Goal: Information Seeking & Learning: Learn about a topic

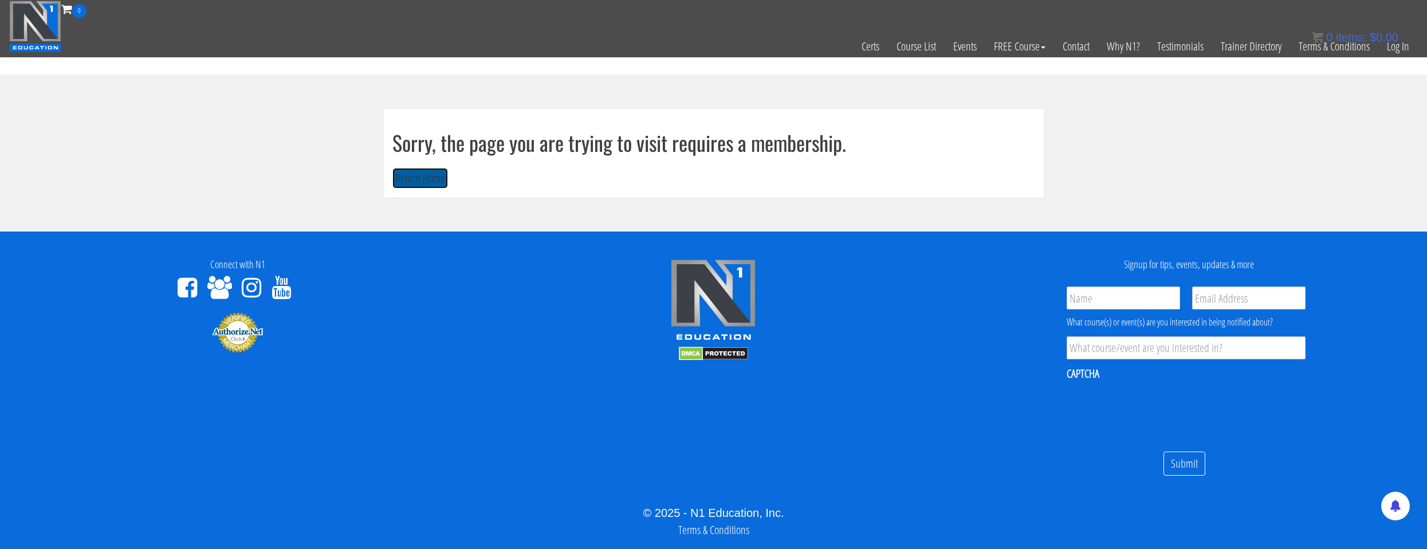
click at [433, 171] on button "Return Home" at bounding box center [420, 178] width 56 height 21
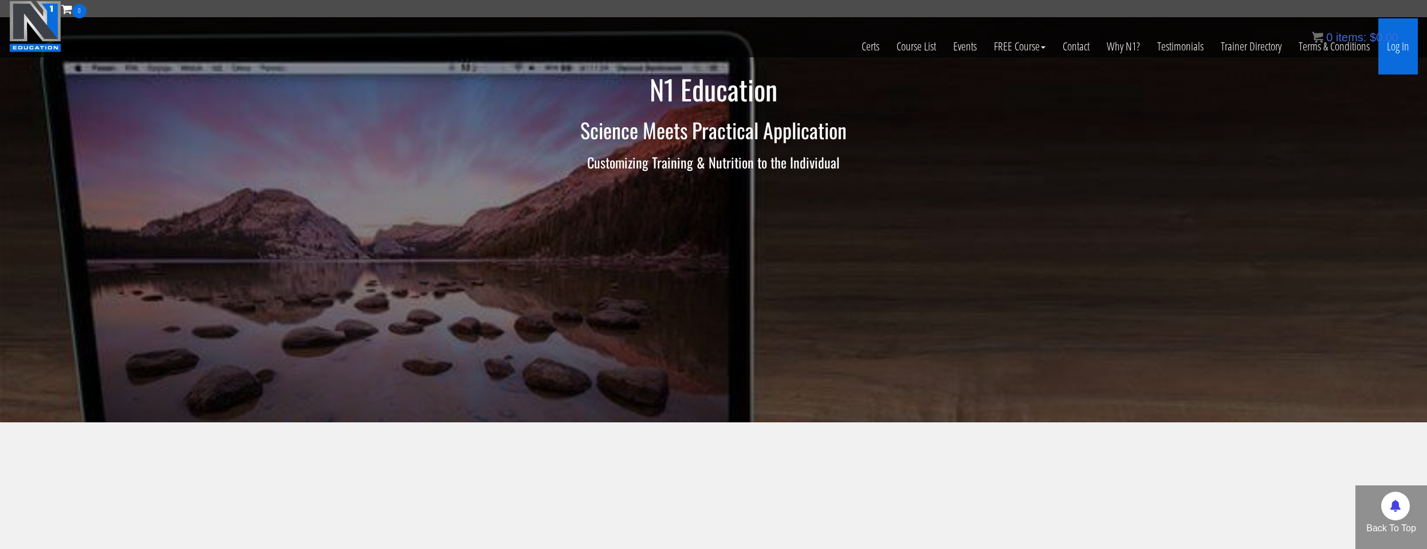
click at [1396, 56] on link "Log In" at bounding box center [1398, 46] width 40 height 56
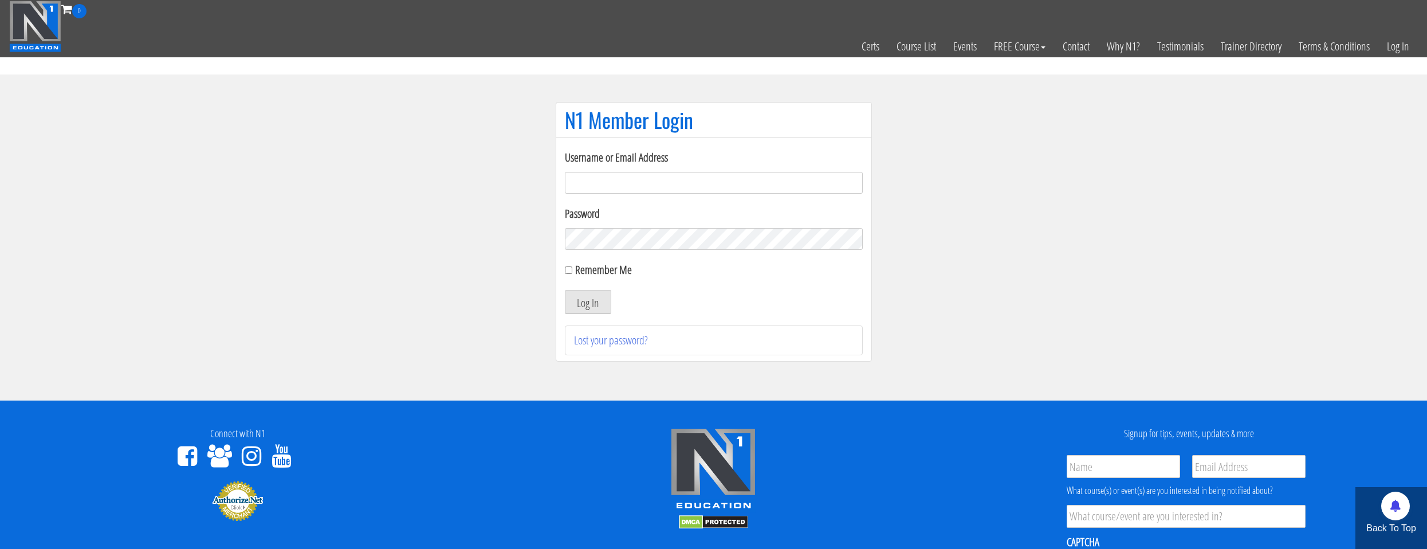
drag, startPoint x: 615, startPoint y: 178, endPoint x: 611, endPoint y: 184, distance: 8.3
click at [614, 179] on input "Username or Email Address" at bounding box center [714, 183] width 298 height 22
type input "natejb344@hotmail.com"
click at [643, 256] on form "Username or Email Address natejb344@hotmail.com Password Remember Me Log In" at bounding box center [714, 231] width 298 height 165
click at [611, 265] on label "Remember Me" at bounding box center [603, 269] width 57 height 15
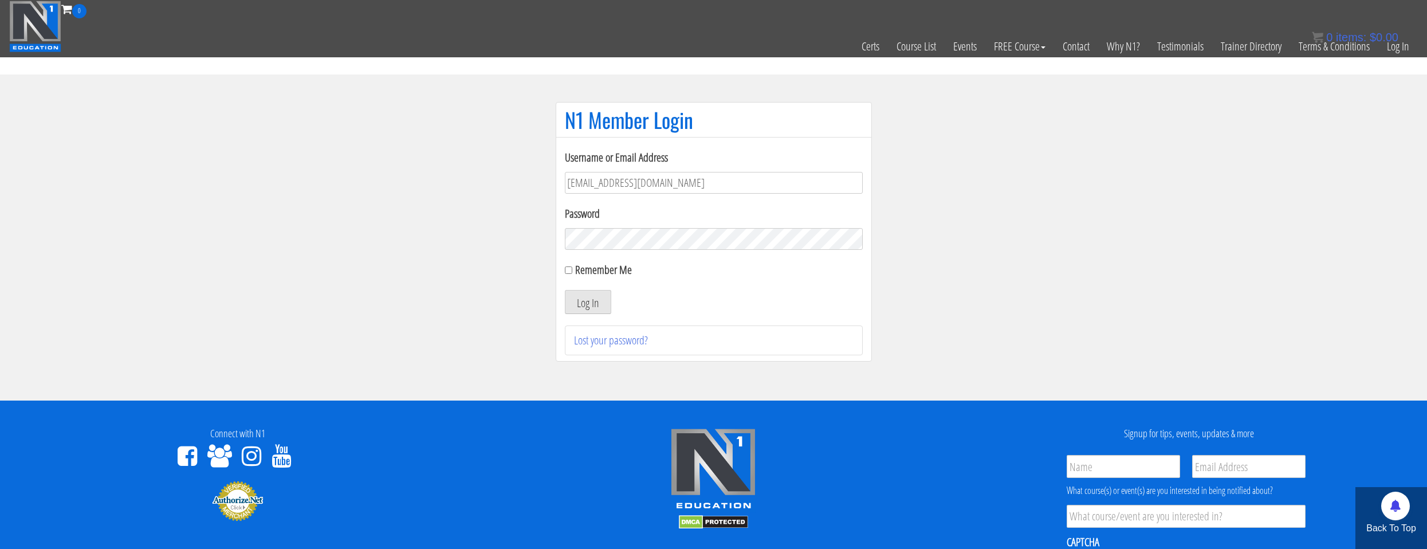
click at [572, 266] on input "Remember Me" at bounding box center [568, 269] width 7 height 7
checkbox input "true"
click at [607, 295] on button "Log In" at bounding box center [588, 302] width 46 height 24
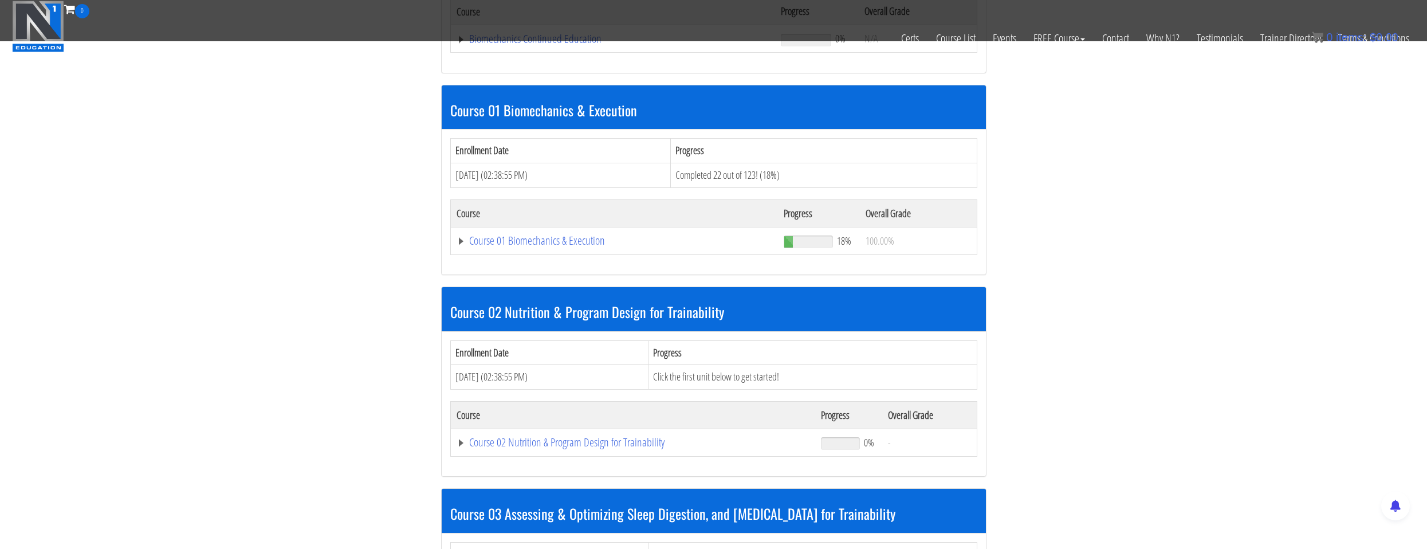
scroll to position [344, 0]
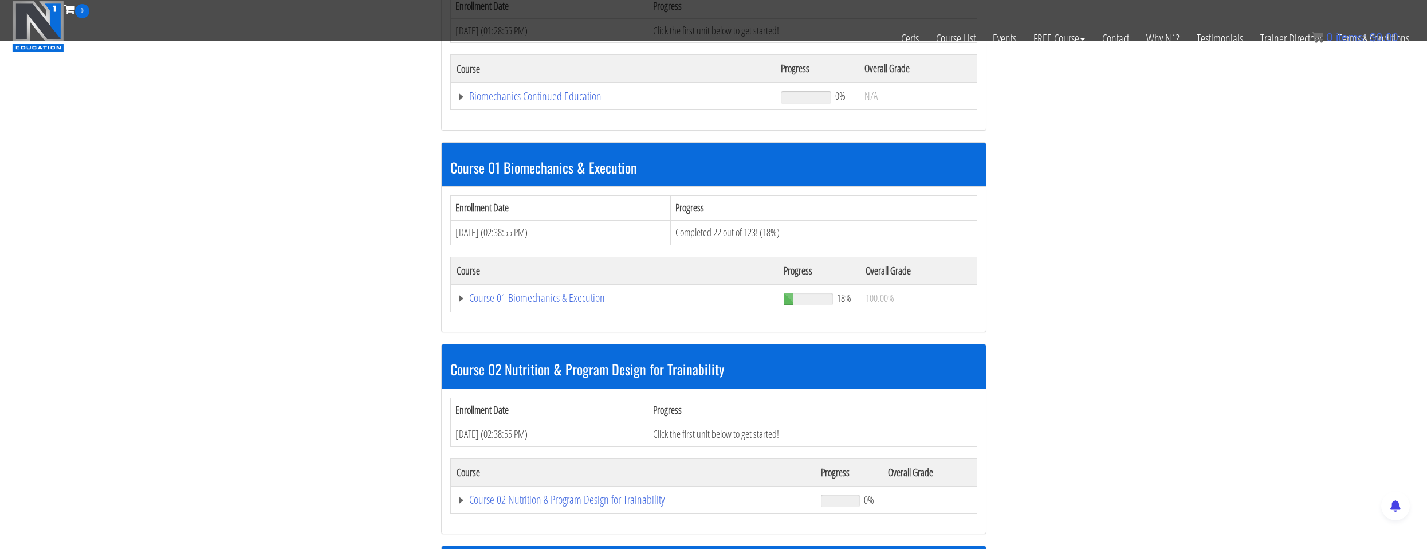
click at [569, 289] on td "Course 01 Biomechanics & Execution" at bounding box center [614, 297] width 328 height 27
click at [570, 298] on link "Course 01 Biomechanics & Execution" at bounding box center [615, 297] width 316 height 11
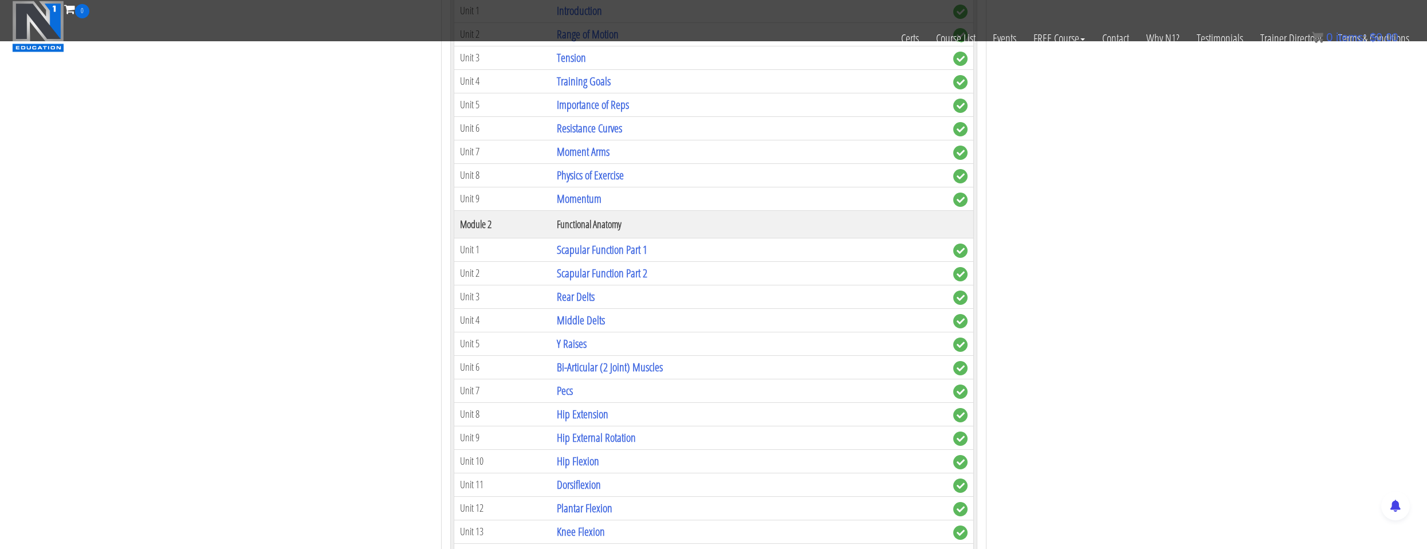
scroll to position [859, 0]
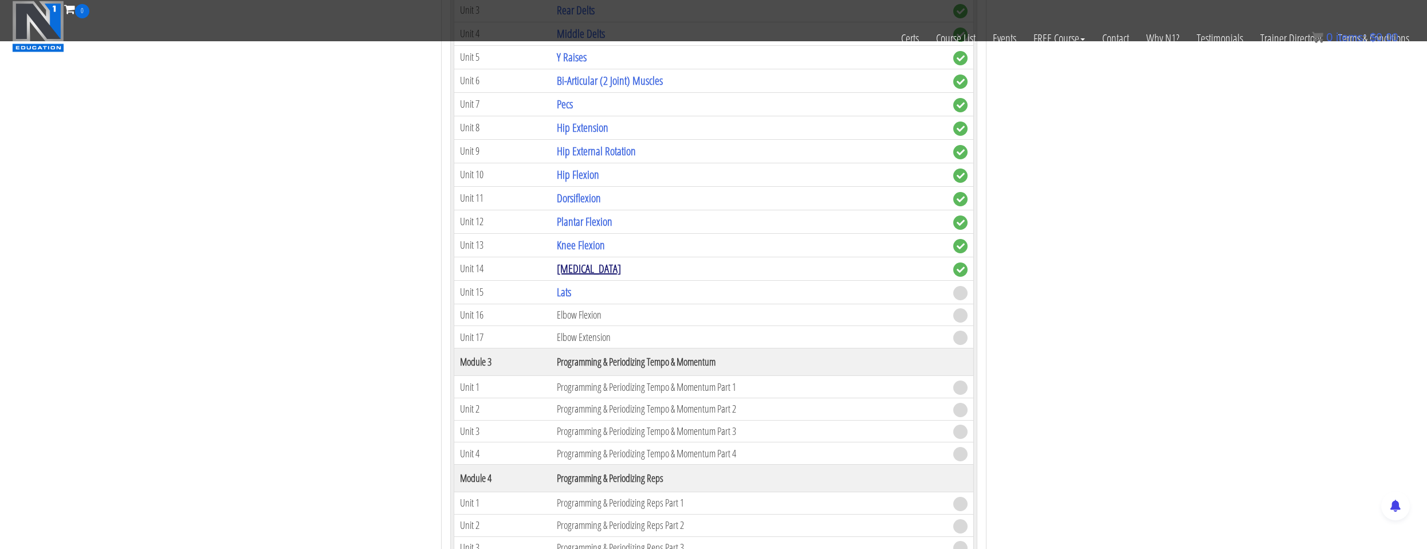
click at [579, 276] on link "Quadriceps" at bounding box center [589, 268] width 64 height 15
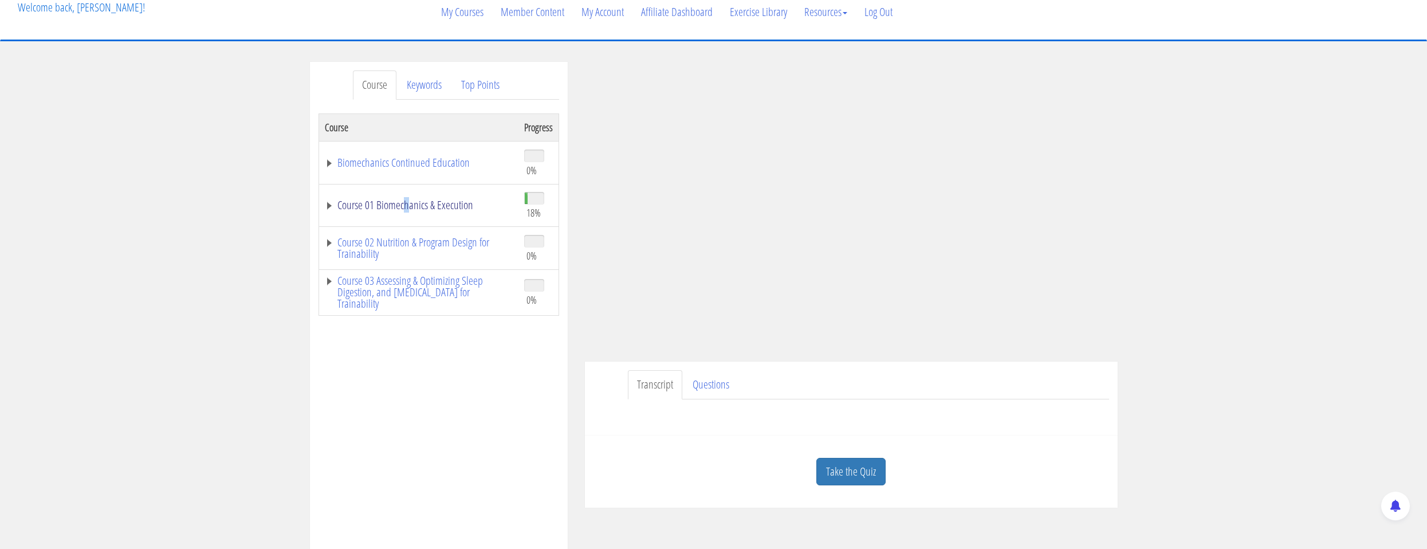
scroll to position [16, 0]
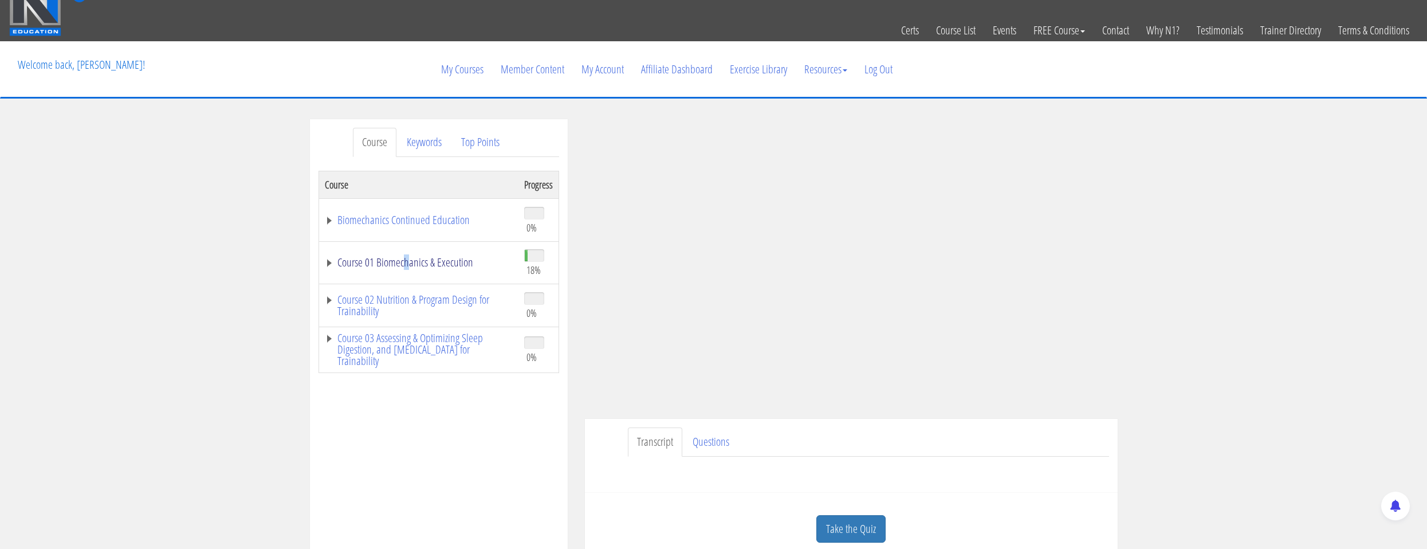
click at [411, 260] on link "Course 01 Biomechanics & Execution" at bounding box center [419, 262] width 188 height 11
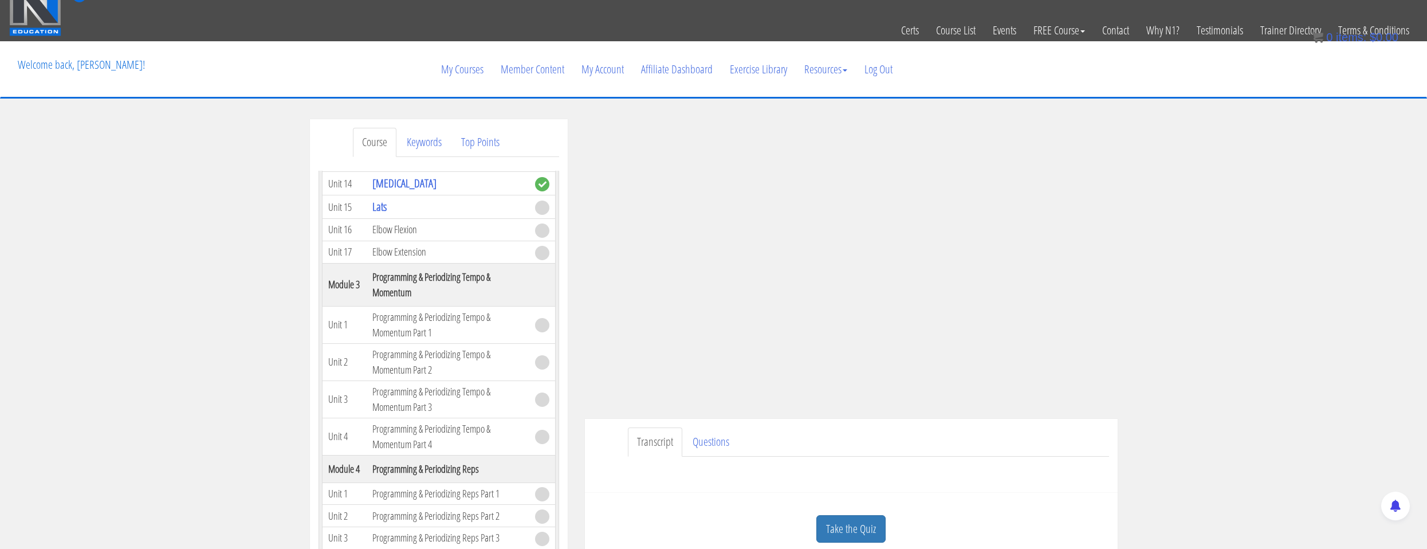
scroll to position [573, 0]
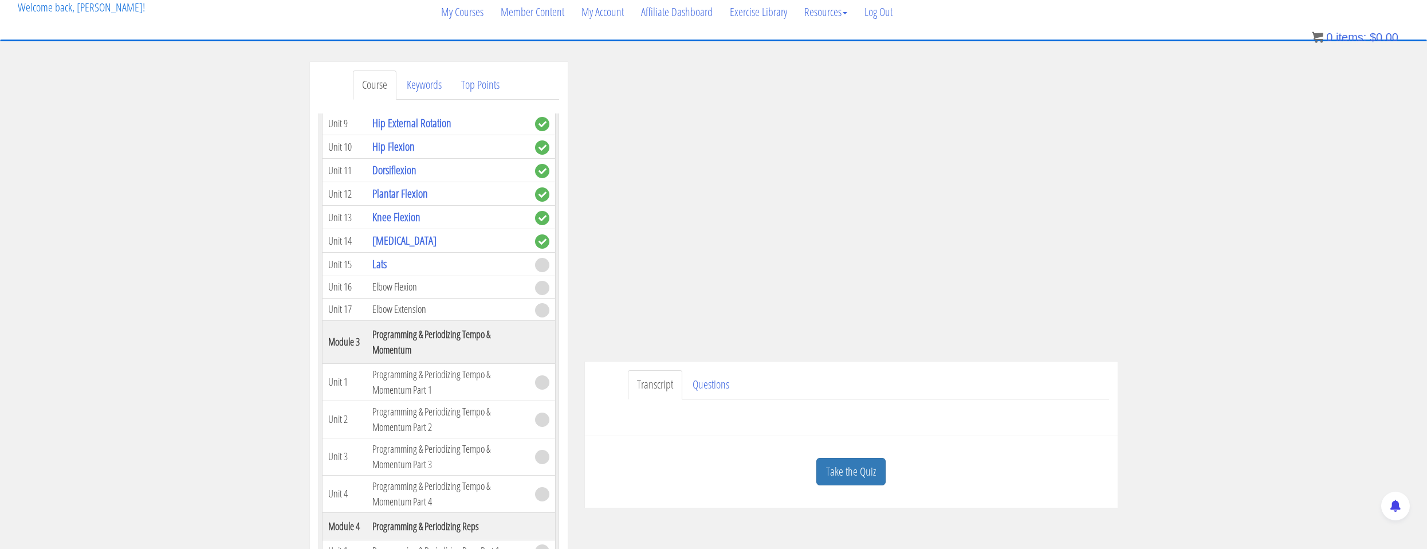
click at [862, 473] on link "Take the Quiz" at bounding box center [850, 472] width 69 height 28
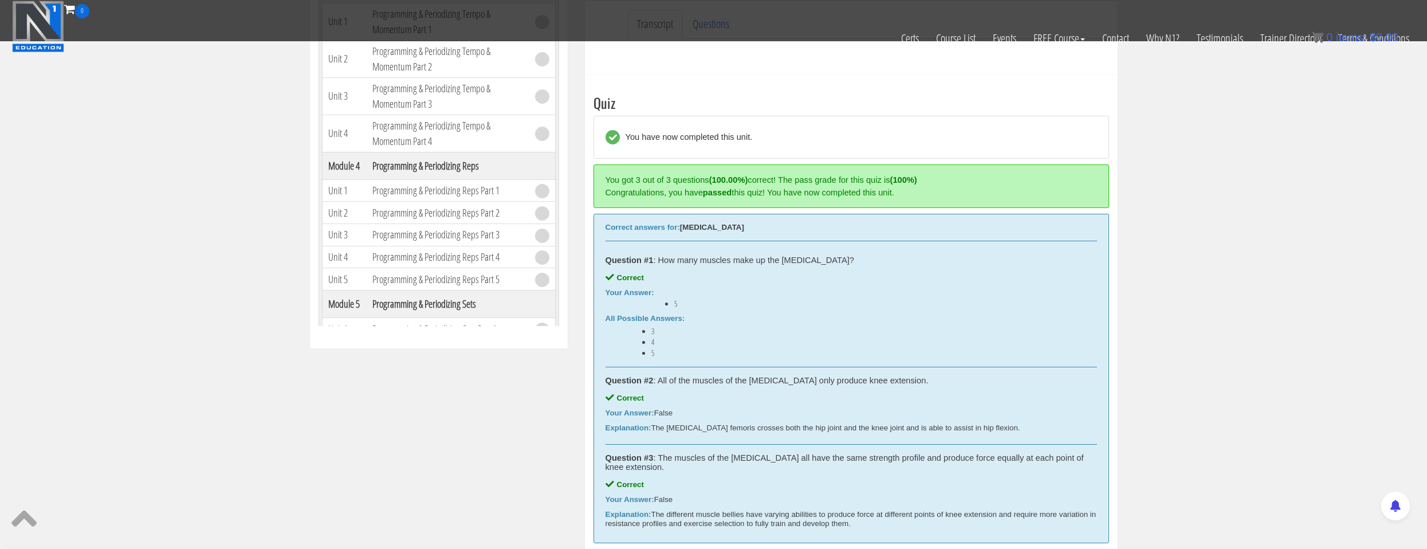
scroll to position [663, 0]
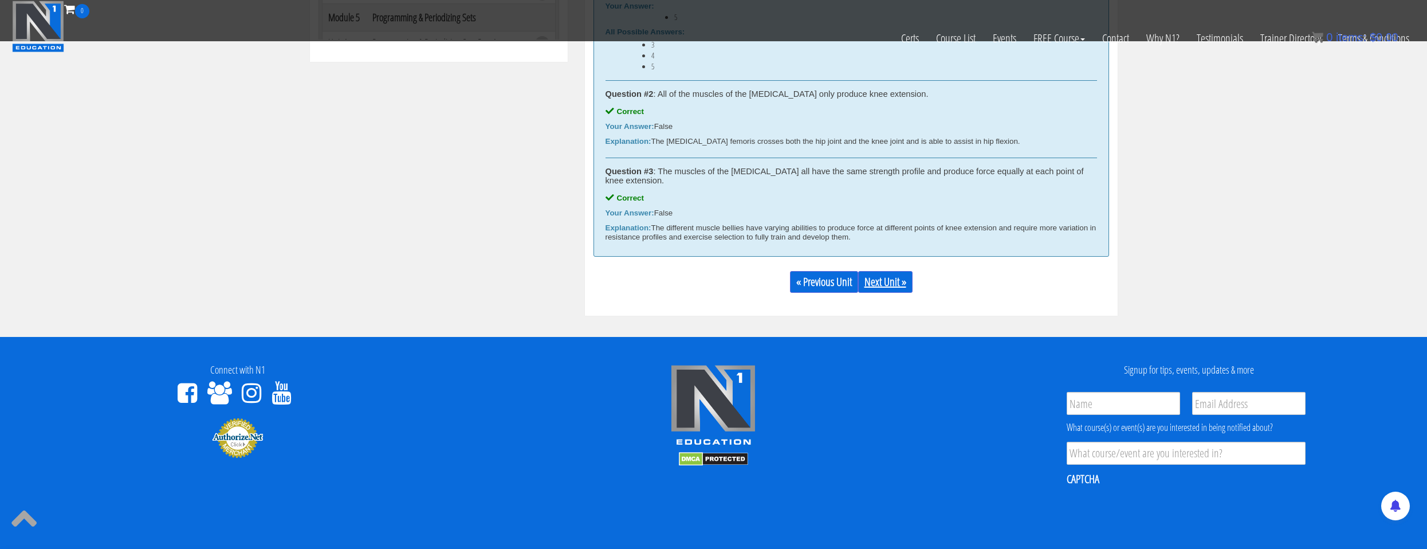
click at [901, 281] on link "Next Unit »" at bounding box center [885, 282] width 54 height 22
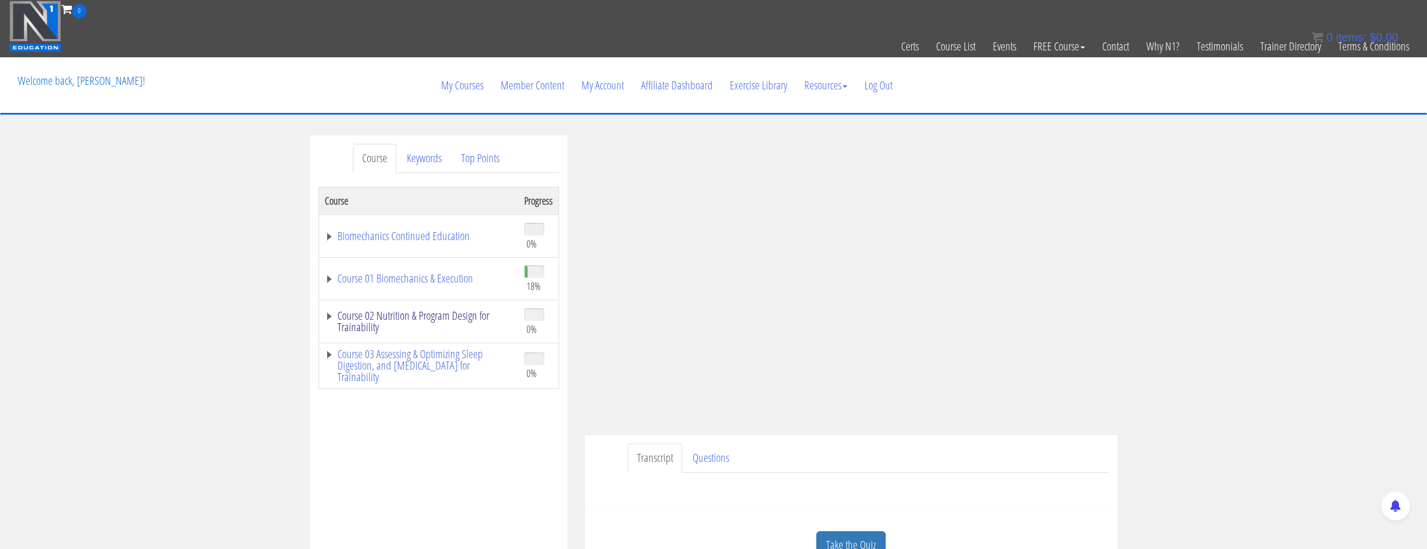
scroll to position [115, 0]
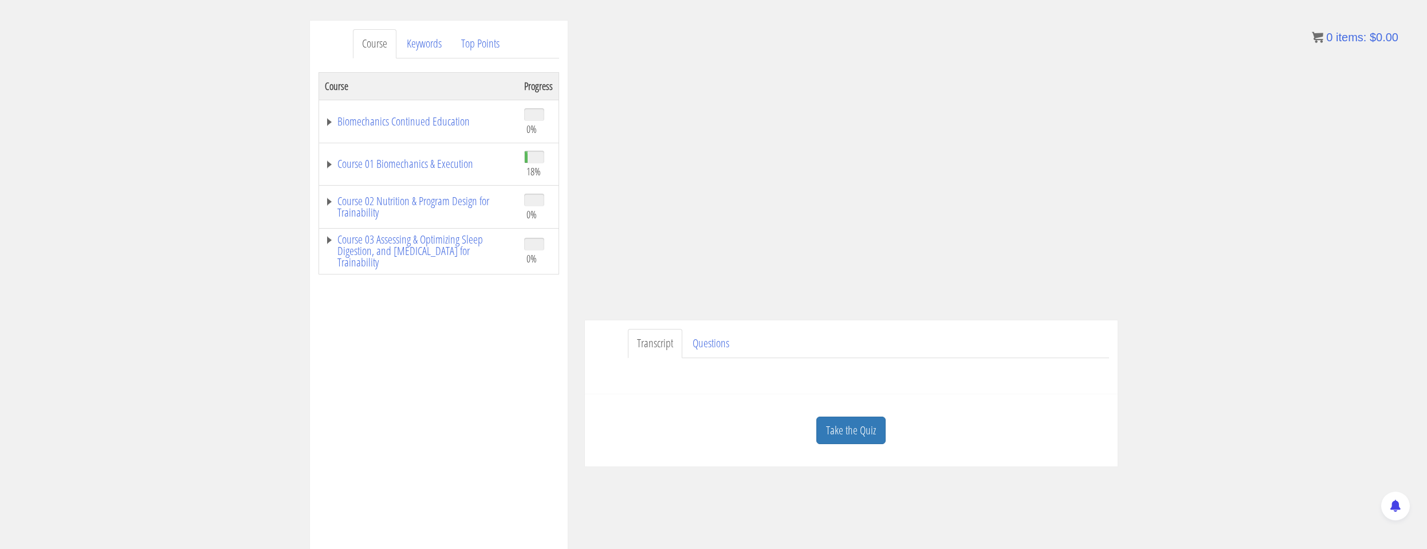
click at [966, 342] on ul "Transcript Questions" at bounding box center [868, 343] width 481 height 29
click at [850, 419] on link "Take the Quiz" at bounding box center [850, 430] width 69 height 28
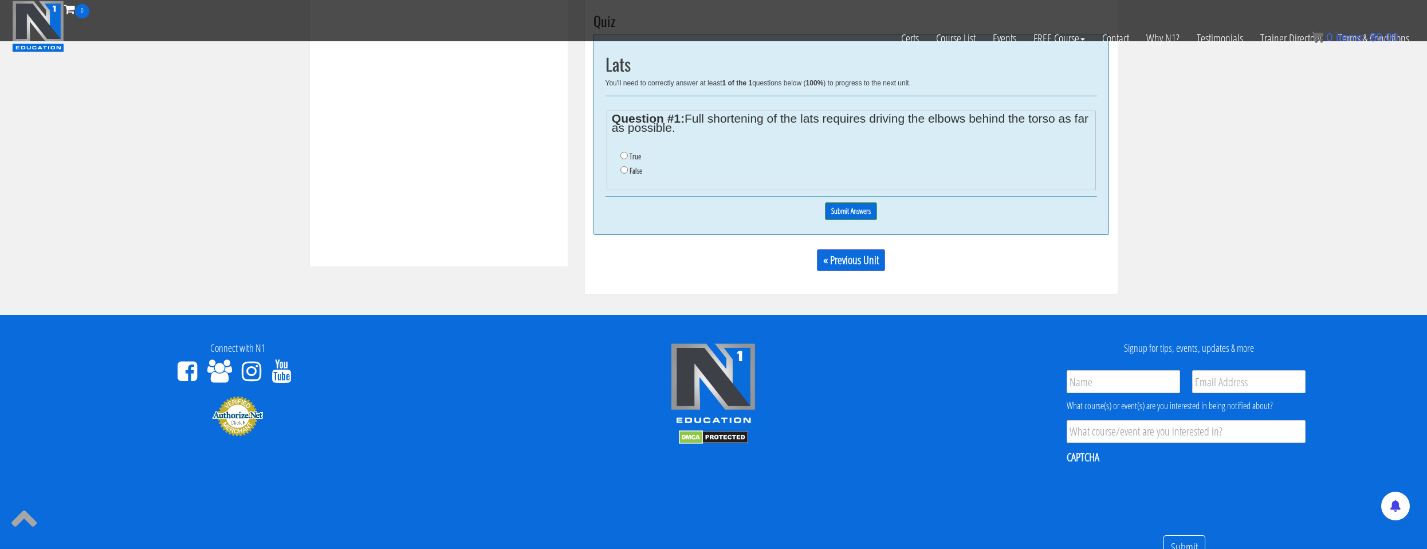
scroll to position [401, 0]
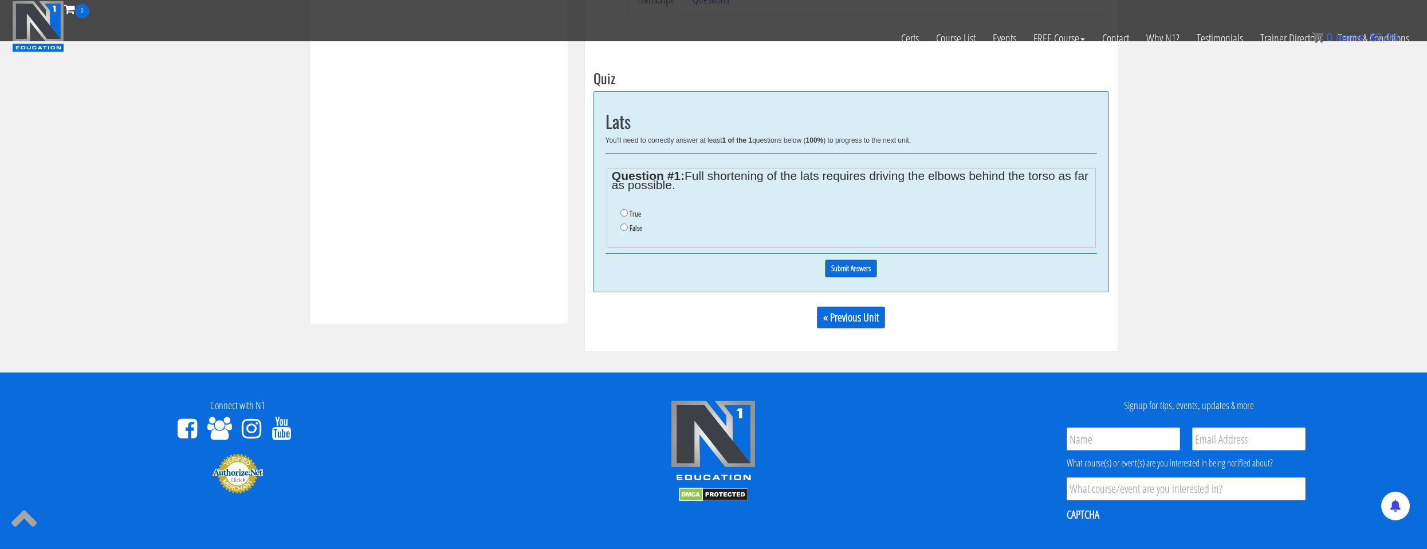
click at [630, 231] on label "False" at bounding box center [636, 227] width 13 height 9
click at [628, 231] on input "False" at bounding box center [623, 226] width 7 height 7
radio input "true"
click at [823, 271] on div "0% Submit Answers" at bounding box center [852, 268] width 492 height 29
click at [833, 272] on input "Submit Answers" at bounding box center [851, 269] width 52 height 18
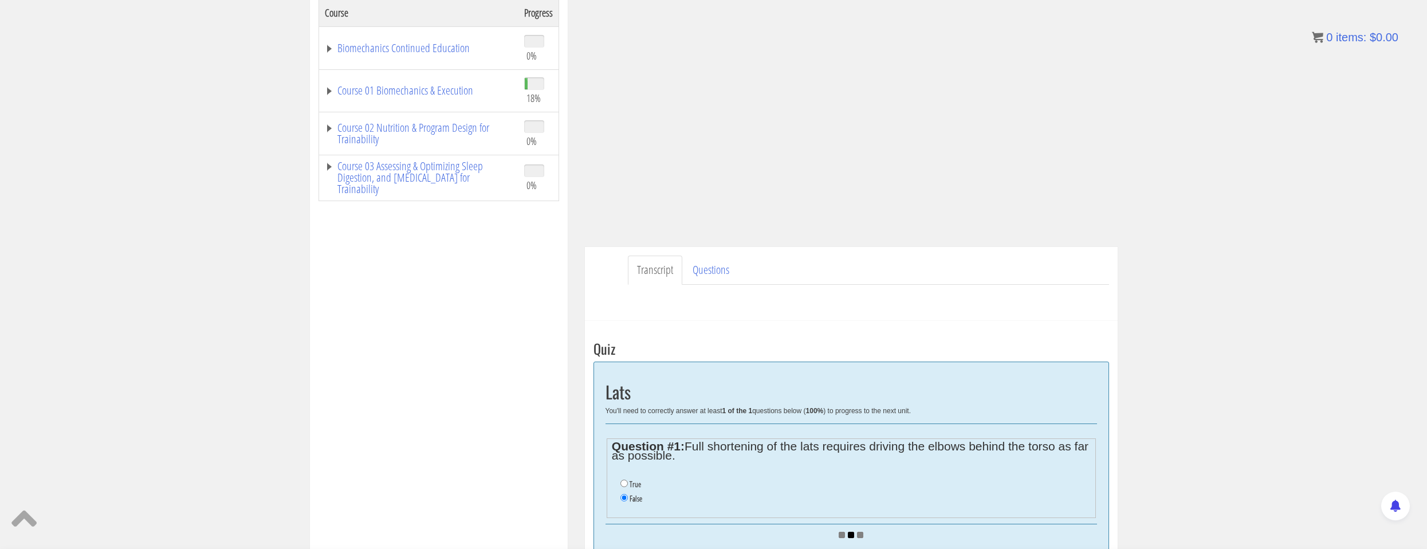
scroll to position [245, 0]
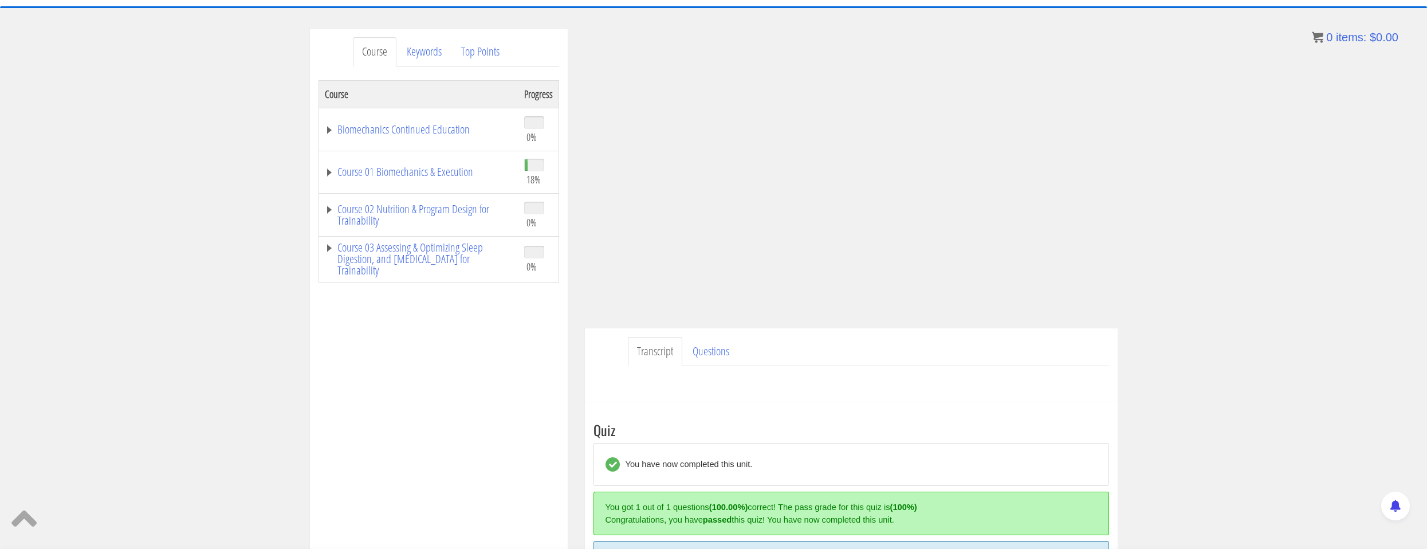
scroll to position [107, 0]
drag, startPoint x: 437, startPoint y: 171, endPoint x: 452, endPoint y: 212, distance: 43.5
click at [437, 172] on link "Course 01 Biomechanics & Execution" at bounding box center [419, 171] width 188 height 11
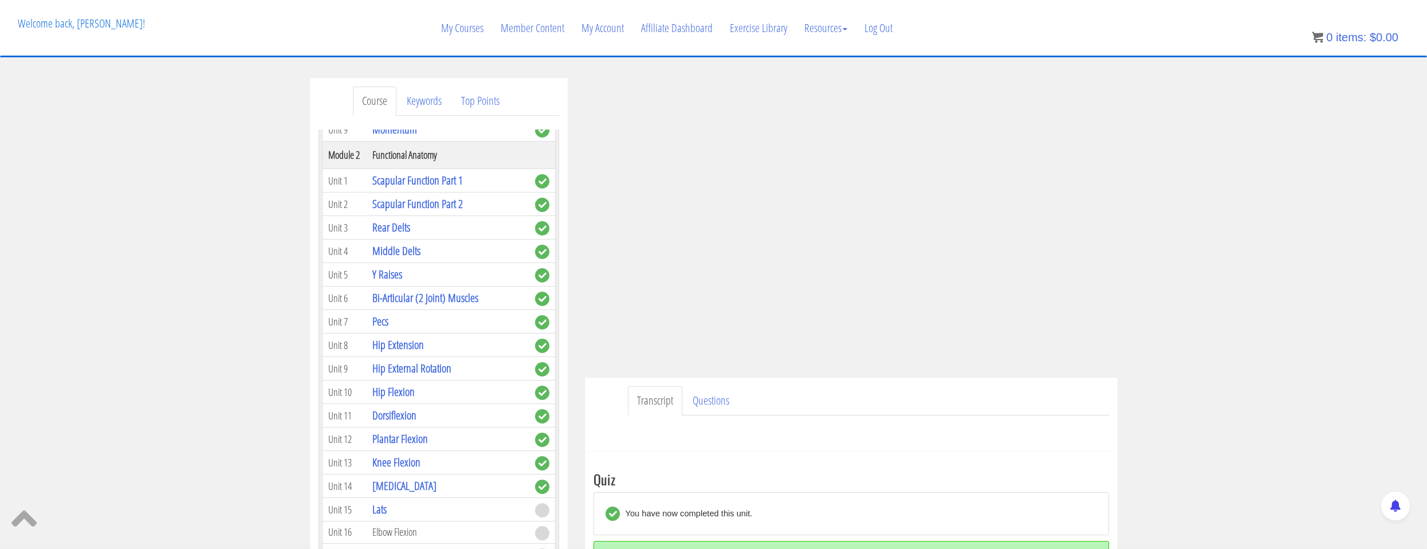
scroll to position [344, 0]
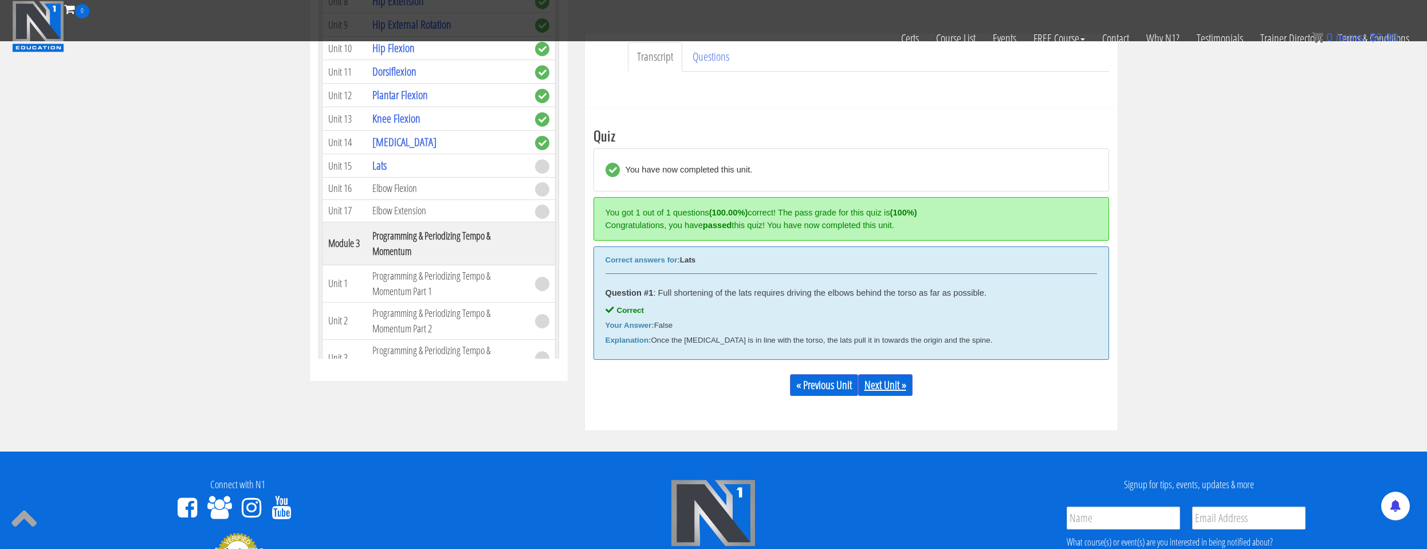
click at [882, 394] on link "Next Unit »" at bounding box center [885, 385] width 54 height 22
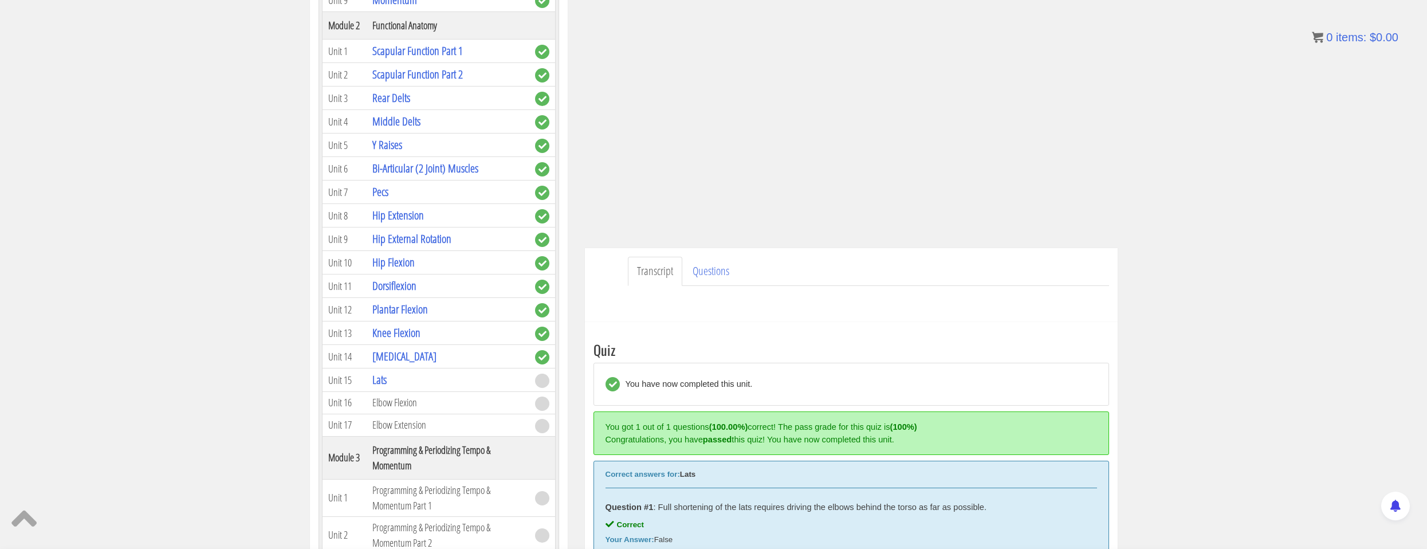
scroll to position [188, 0]
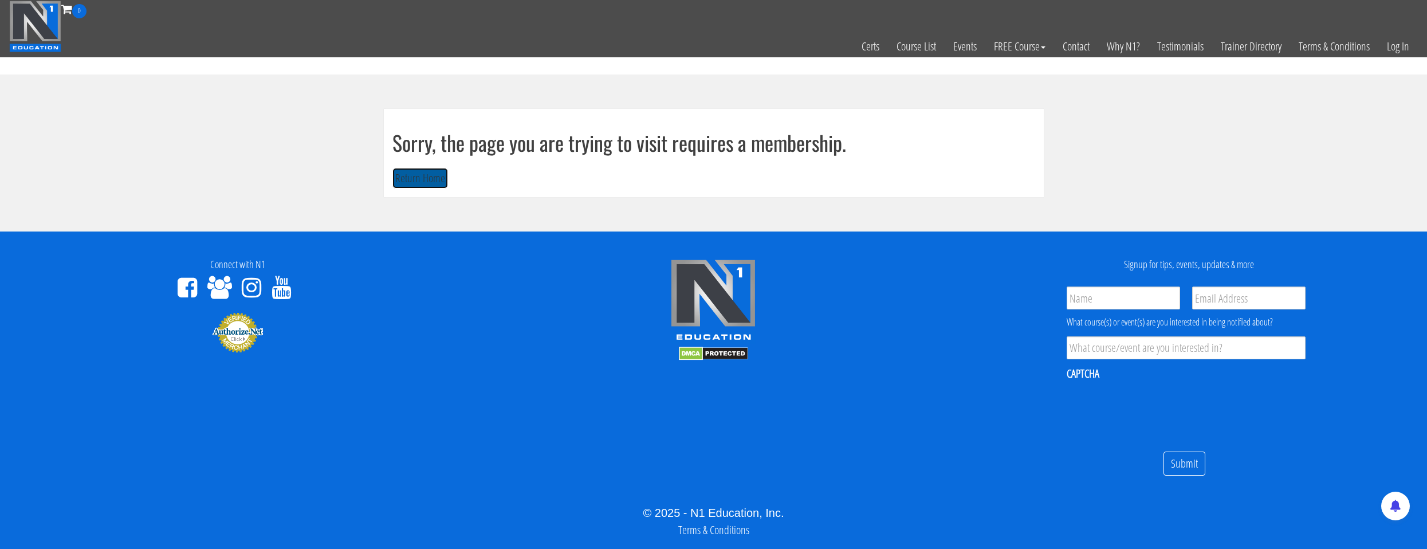
click at [423, 176] on button "Return Home" at bounding box center [420, 178] width 56 height 21
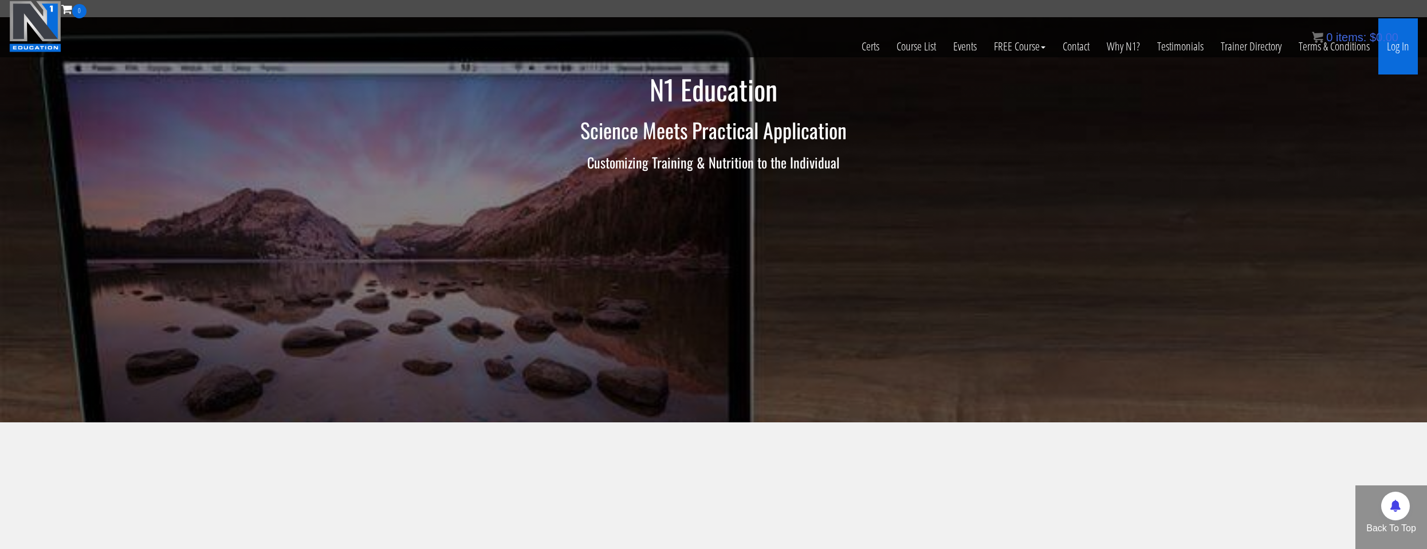
click at [1394, 53] on link "Log In" at bounding box center [1398, 46] width 40 height 56
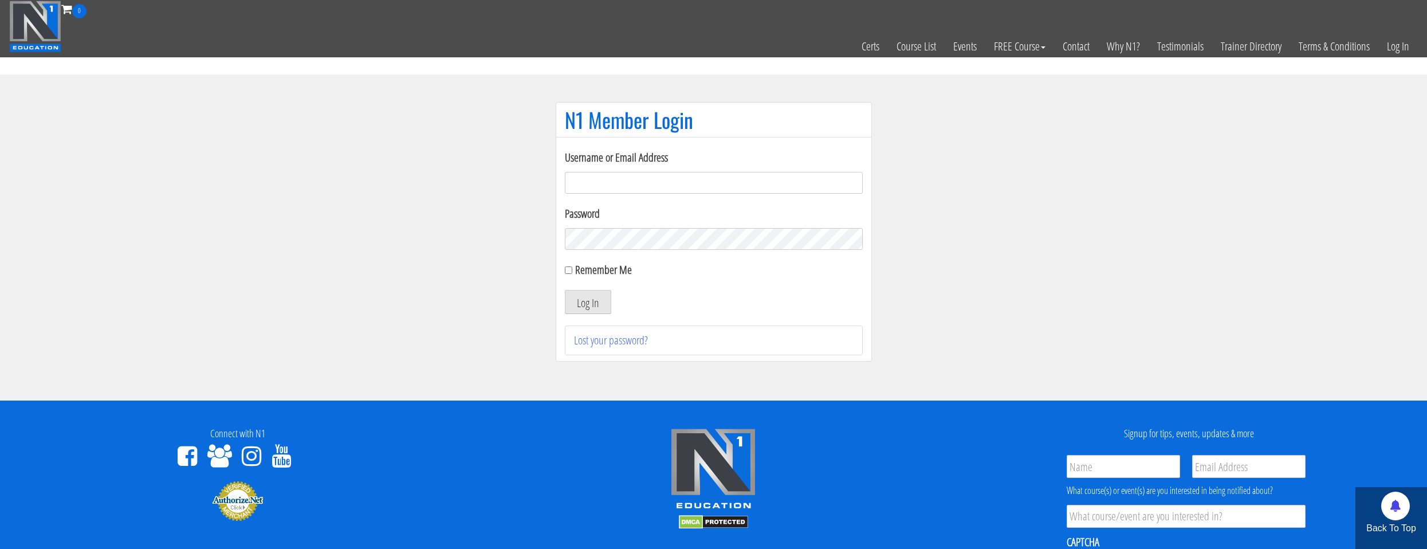
drag, startPoint x: 603, startPoint y: 177, endPoint x: 620, endPoint y: 194, distance: 24.3
click at [606, 181] on input "Username or Email Address" at bounding box center [714, 183] width 298 height 22
drag, startPoint x: 664, startPoint y: 186, endPoint x: 435, endPoint y: 194, distance: 229.3
click at [435, 194] on section "N1 Member Login Username or Email Address amy_biggi@hotmail.com Password Rememb…" at bounding box center [713, 237] width 1427 height 326
type input "natejb344@hotmail.com"
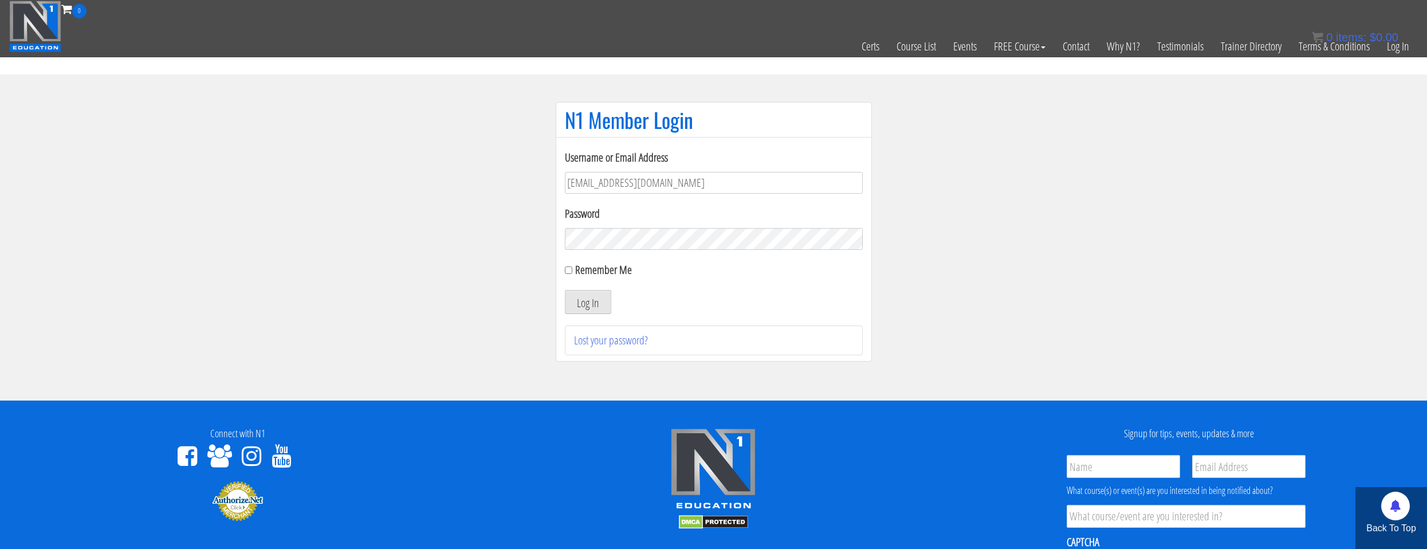
drag, startPoint x: 604, startPoint y: 268, endPoint x: 604, endPoint y: 287, distance: 18.9
click at [604, 268] on label "Remember Me" at bounding box center [603, 269] width 57 height 15
click at [572, 268] on input "Remember Me" at bounding box center [568, 269] width 7 height 7
checkbox input "true"
click at [602, 307] on button "Log In" at bounding box center [588, 302] width 46 height 24
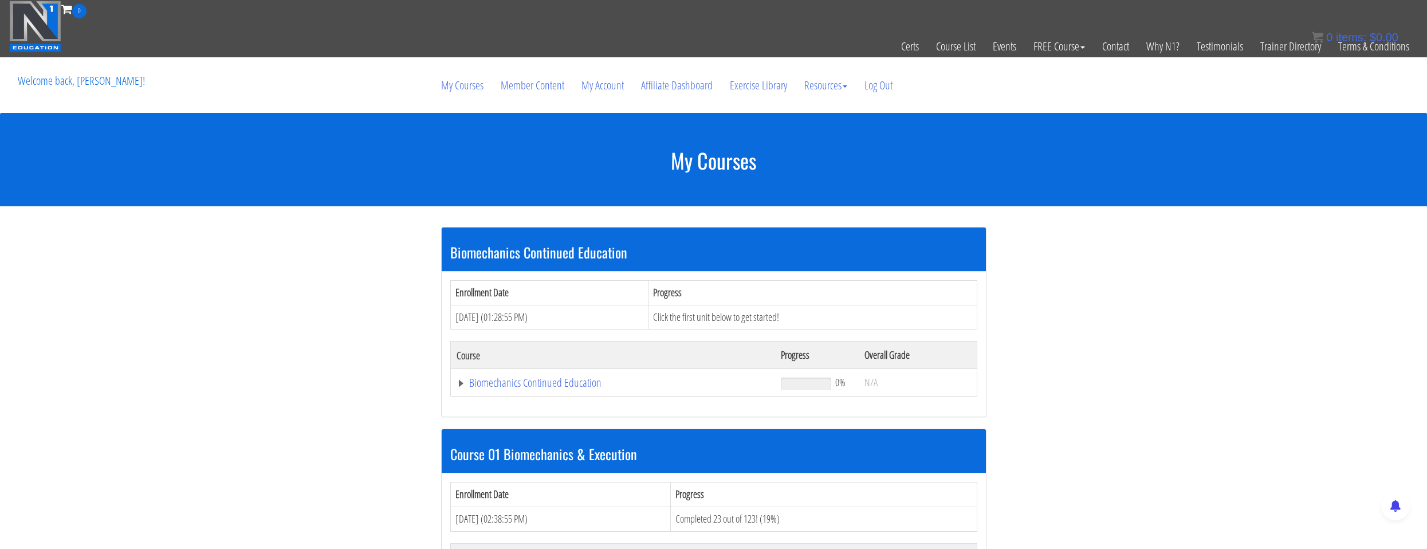
scroll to position [115, 0]
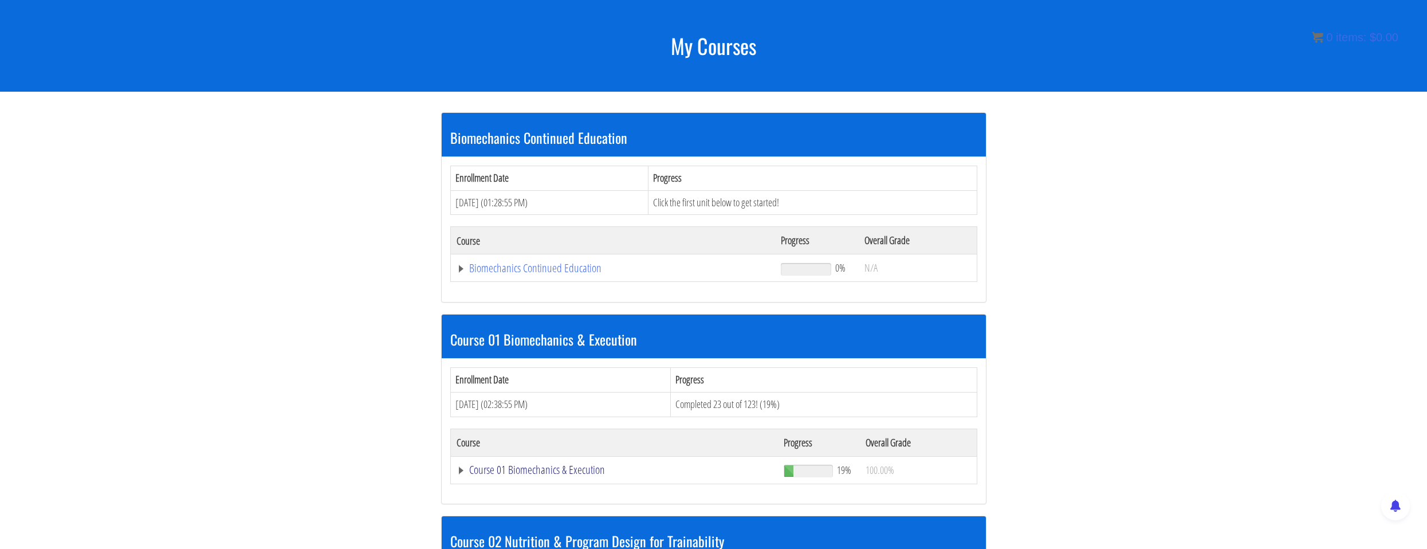
drag, startPoint x: 521, startPoint y: 464, endPoint x: 569, endPoint y: 399, distance: 80.7
click at [521, 464] on link "Course 01 Biomechanics & Execution" at bounding box center [615, 469] width 316 height 11
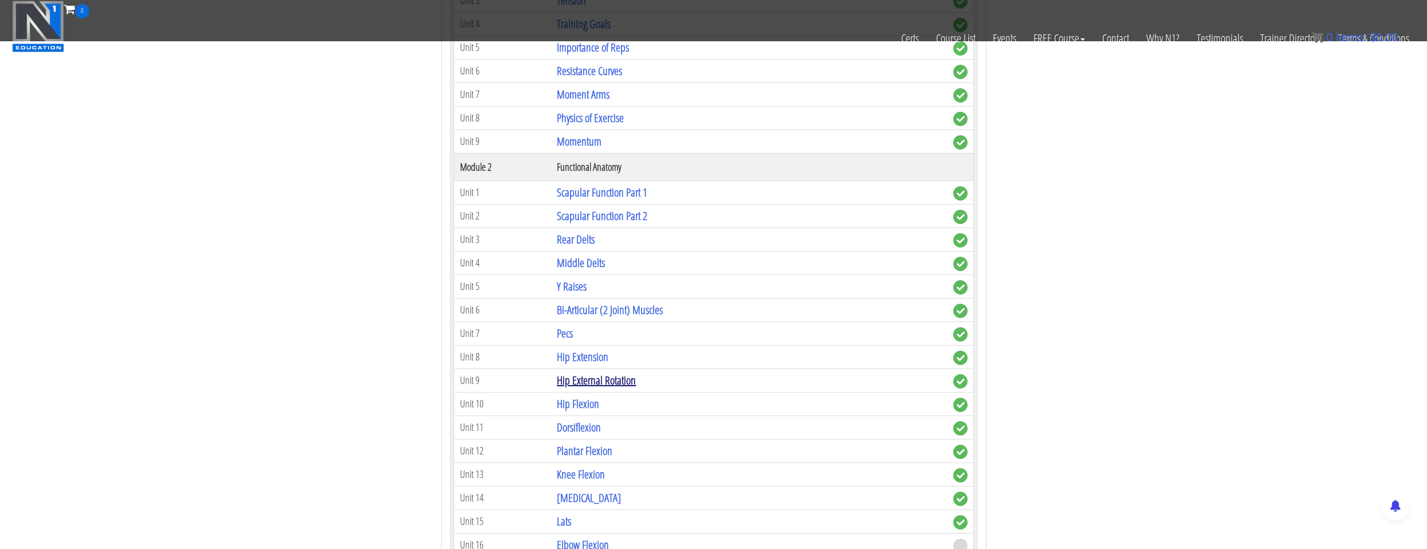
scroll to position [859, 0]
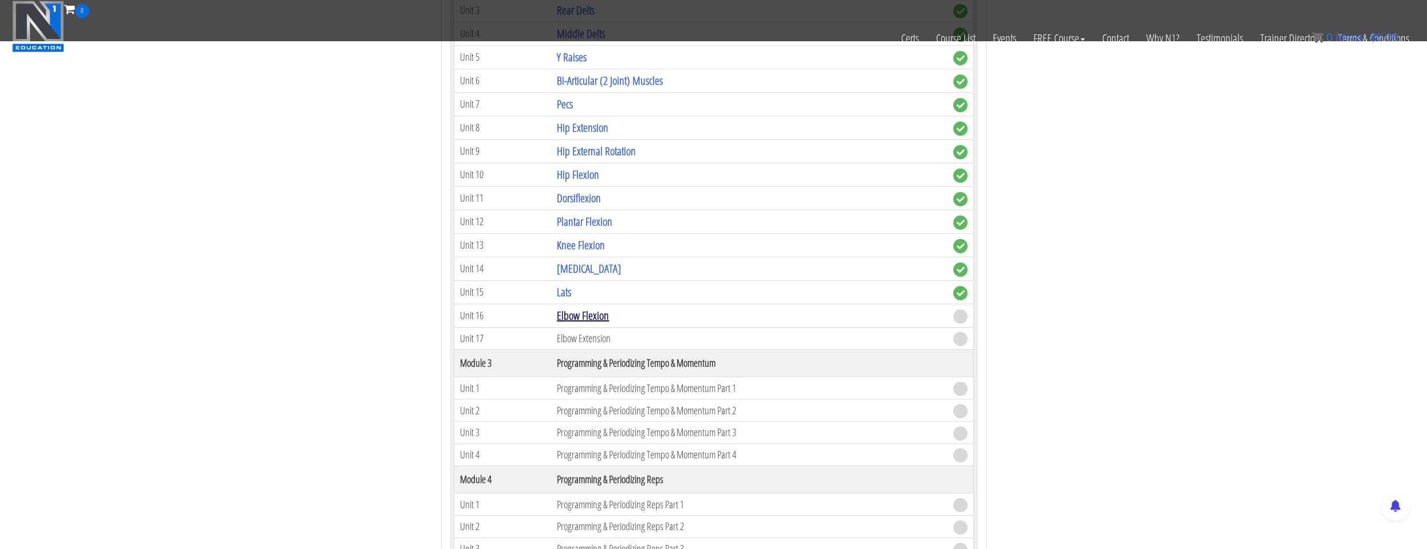
click at [581, 317] on link "Elbow Flexion" at bounding box center [583, 315] width 52 height 15
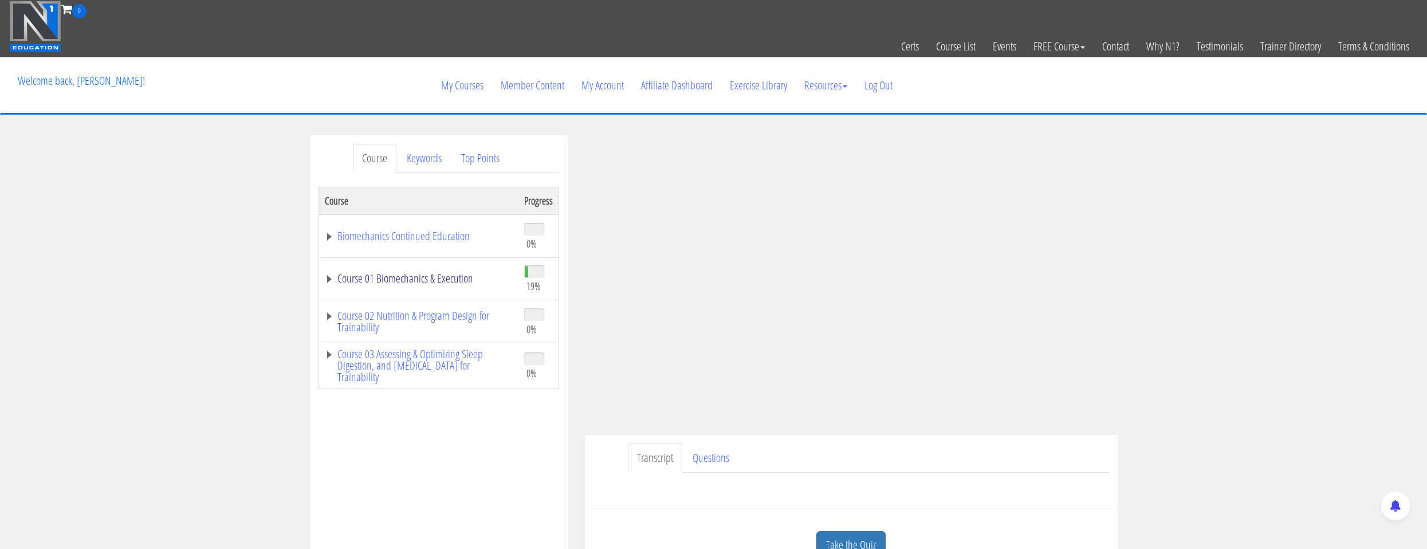
click at [451, 273] on link "Course 01 Biomechanics & Execution" at bounding box center [419, 278] width 188 height 11
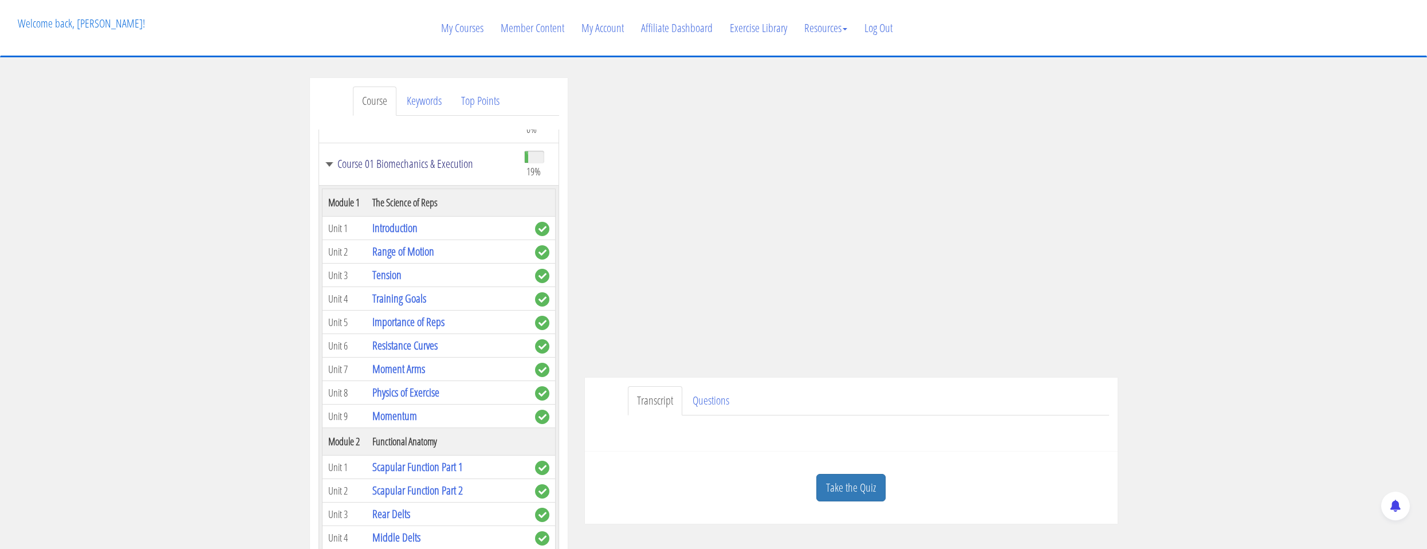
scroll to position [229, 0]
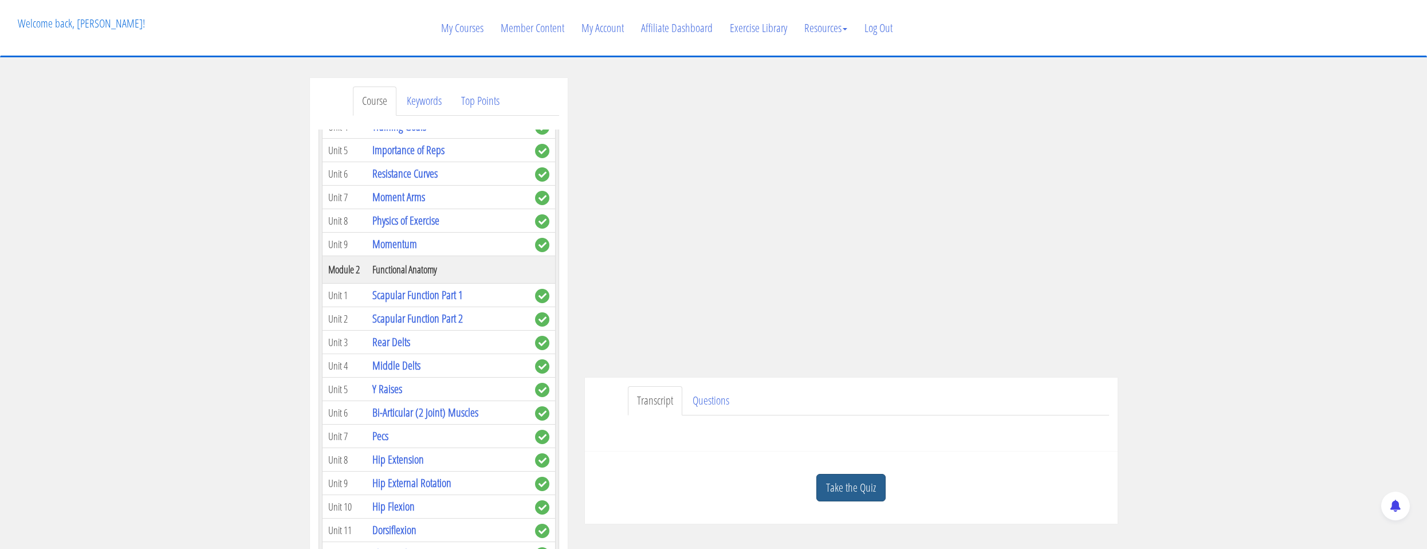
drag, startPoint x: 827, startPoint y: 477, endPoint x: 824, endPoint y: 453, distance: 24.2
click at [827, 476] on link "Take the Quiz" at bounding box center [850, 488] width 69 height 28
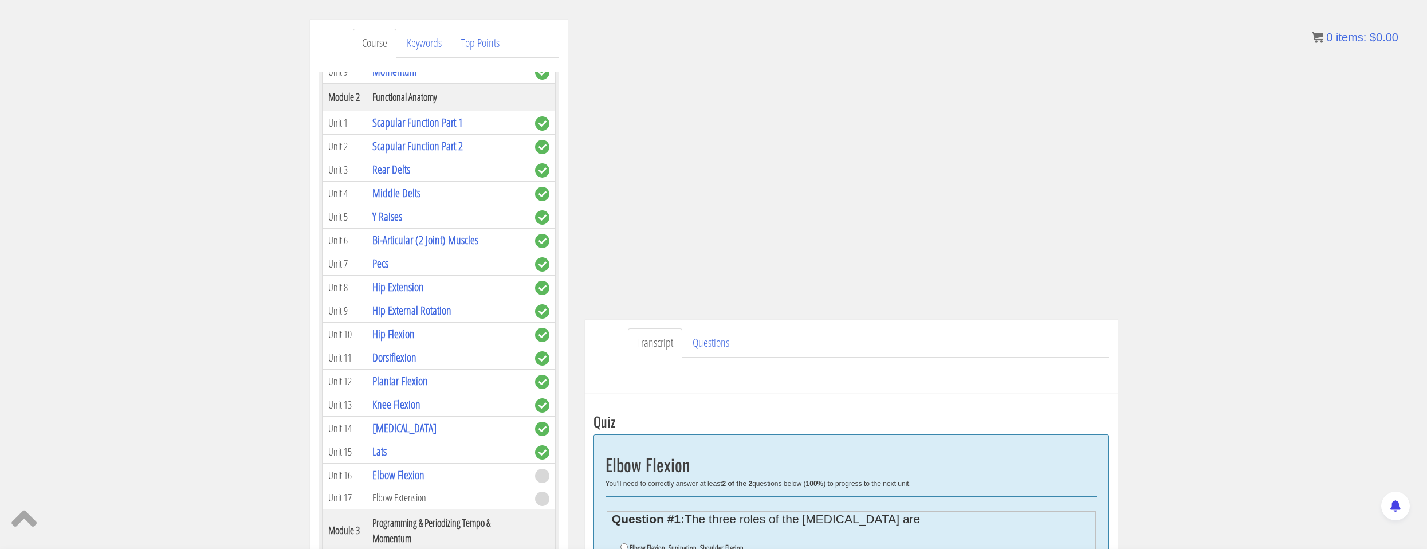
scroll to position [172, 0]
